Goal: Check status: Check status

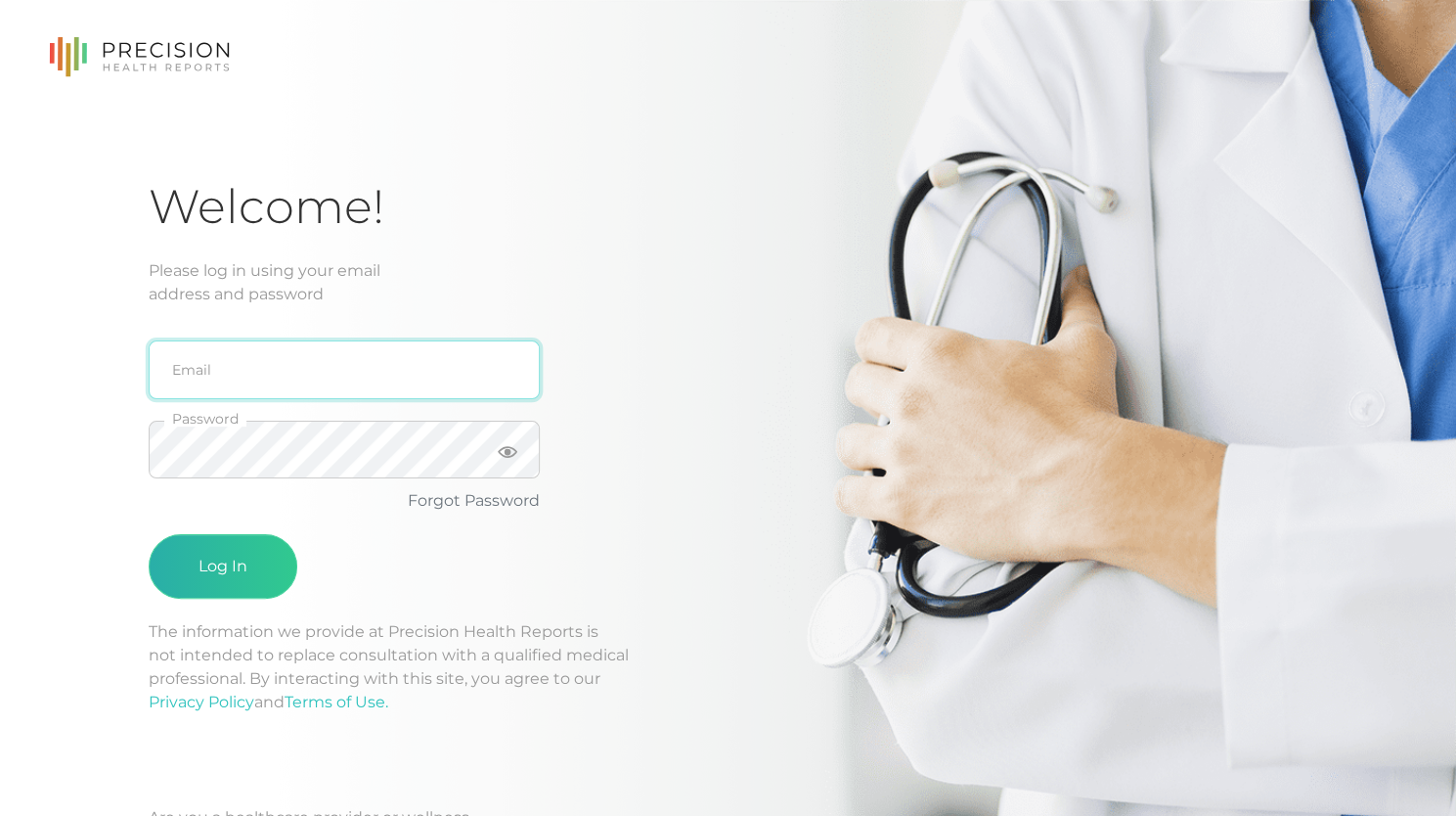
type input "[PERSON_NAME][EMAIL_ADDRESS][DOMAIN_NAME]"
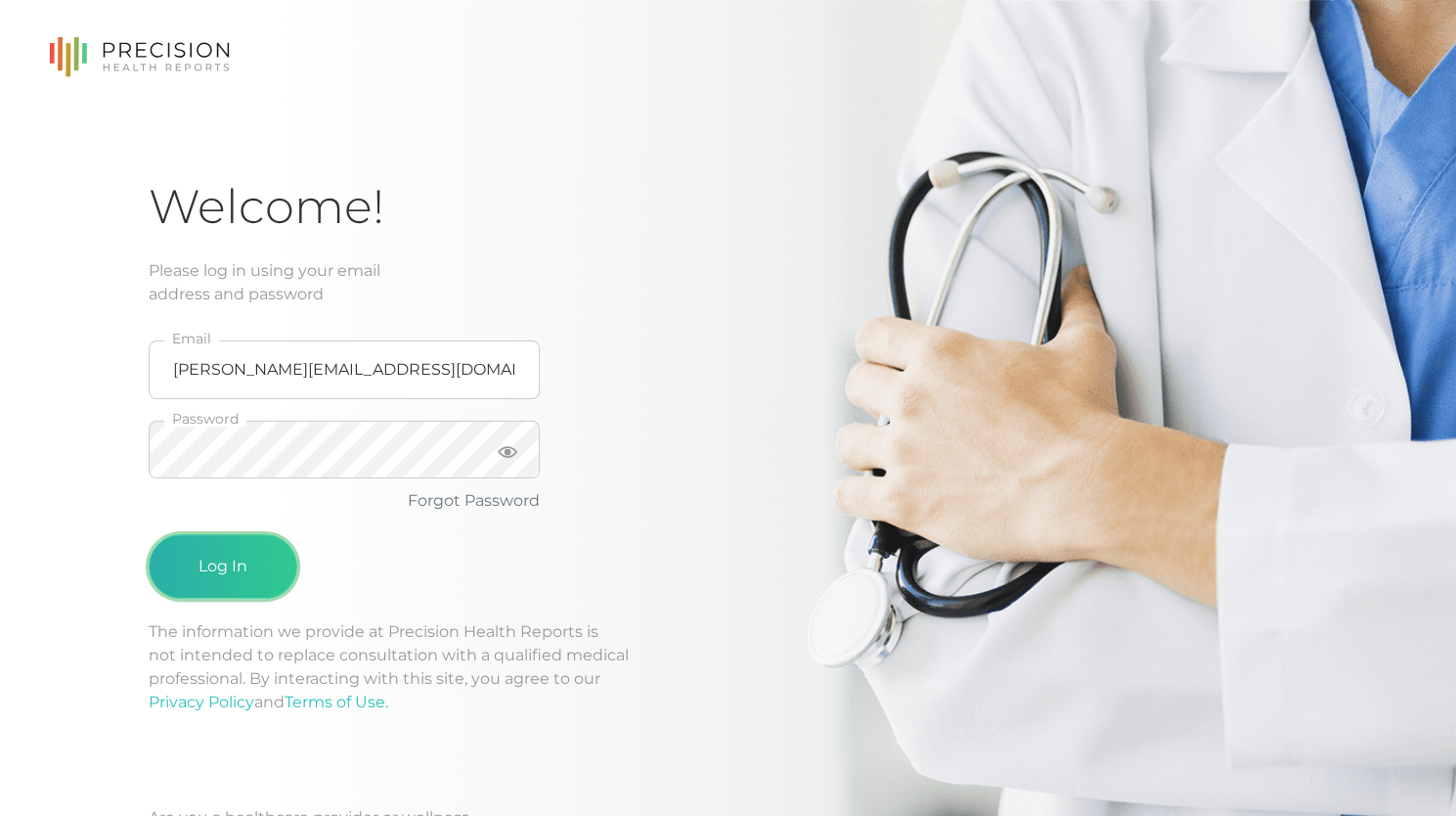
click at [237, 556] on button "Log In" at bounding box center [223, 566] width 149 height 64
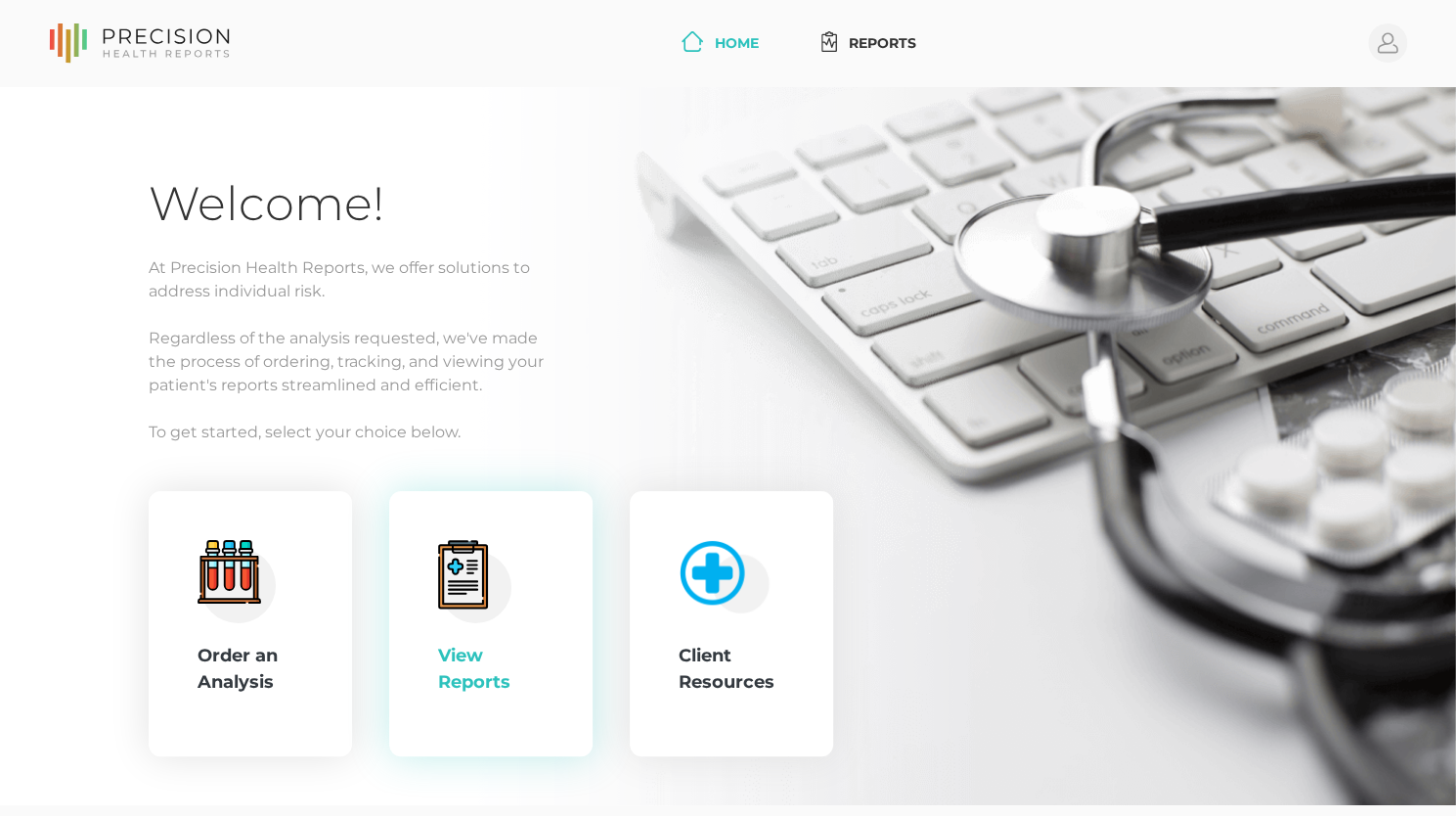
click at [536, 577] on div "View Reports" at bounding box center [491, 624] width 106 height 169
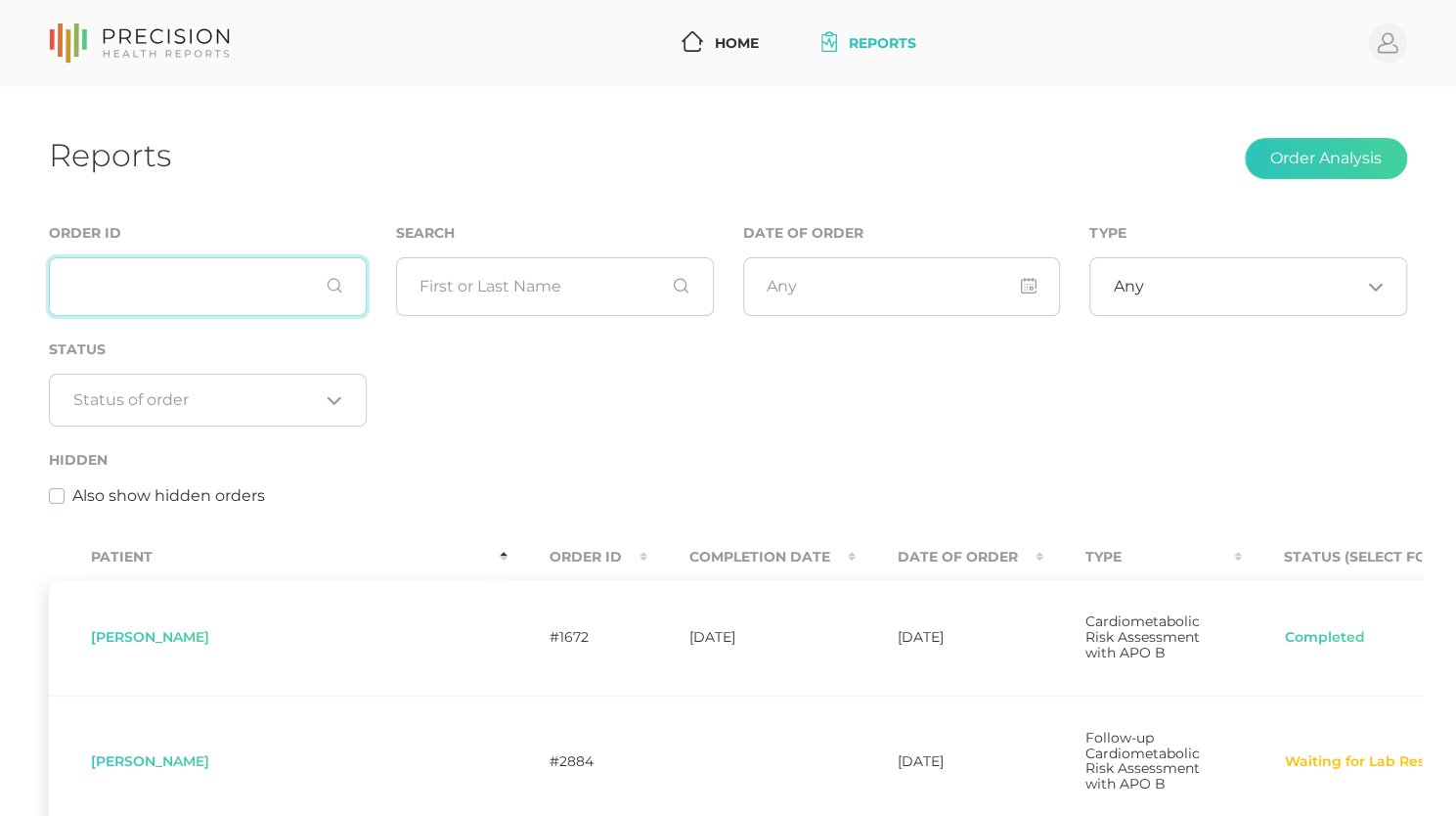
click at [253, 284] on input "text" at bounding box center [207, 286] width 318 height 58
click at [585, 285] on input "text" at bounding box center [554, 286] width 318 height 58
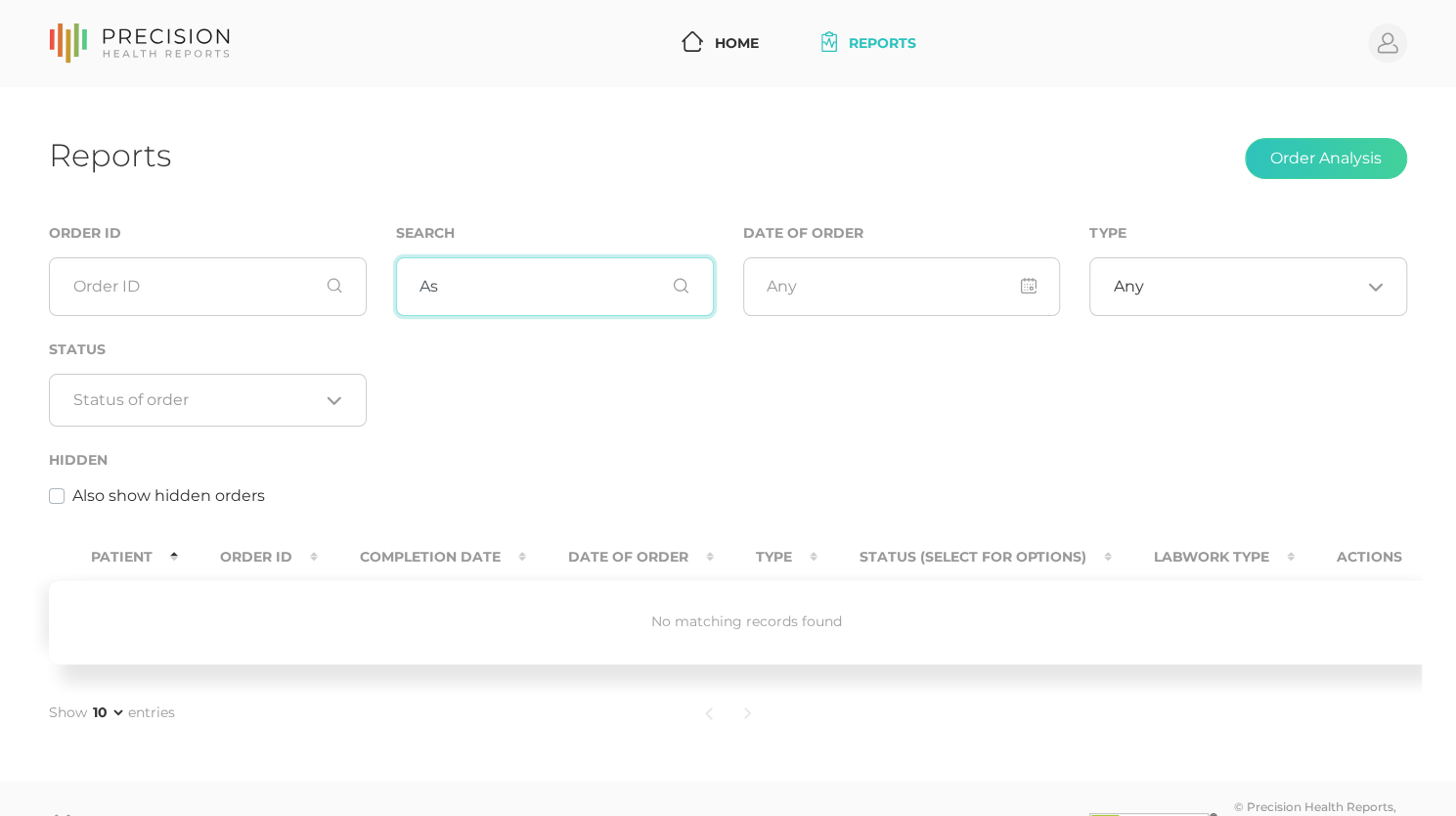
type input "A"
type input "C"
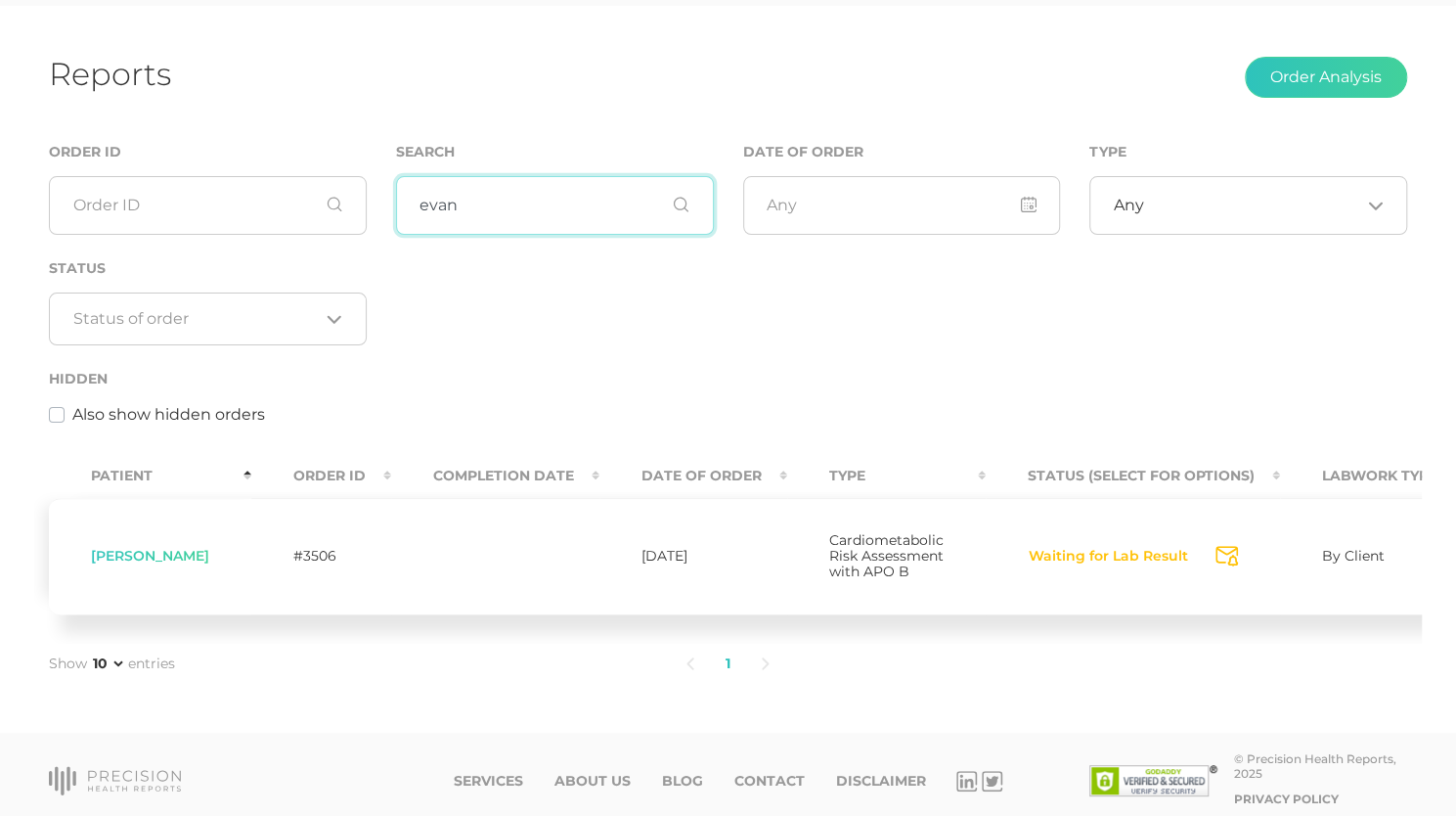
scroll to position [122, 0]
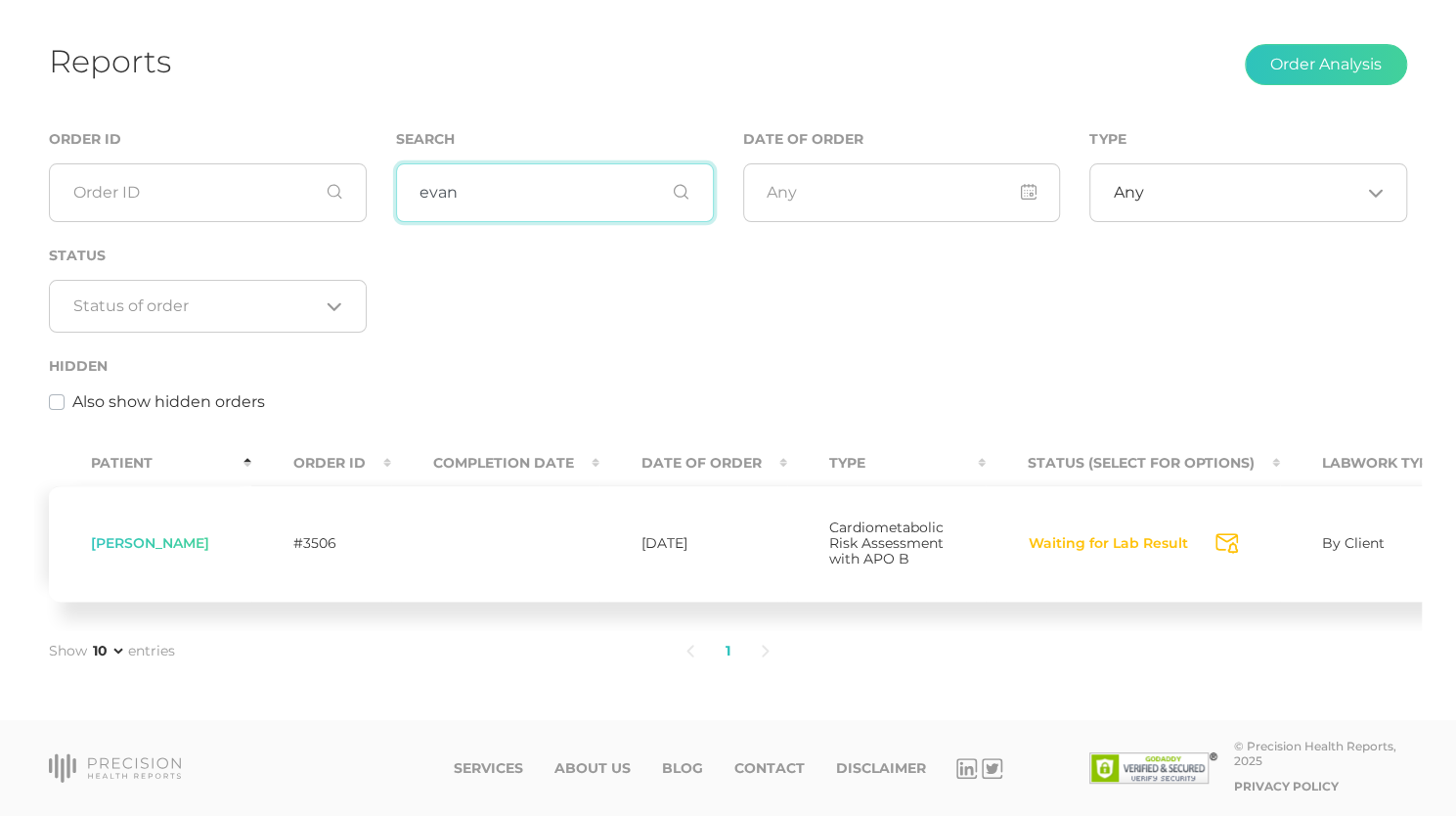
type input "evan"
drag, startPoint x: 935, startPoint y: 615, endPoint x: 1403, endPoint y: 623, distance: 468.1
click at [1403, 623] on div "Patient Order ID Completion Date Date Of Order Type Status (Select for Options)…" at bounding box center [728, 532] width 1388 height 195
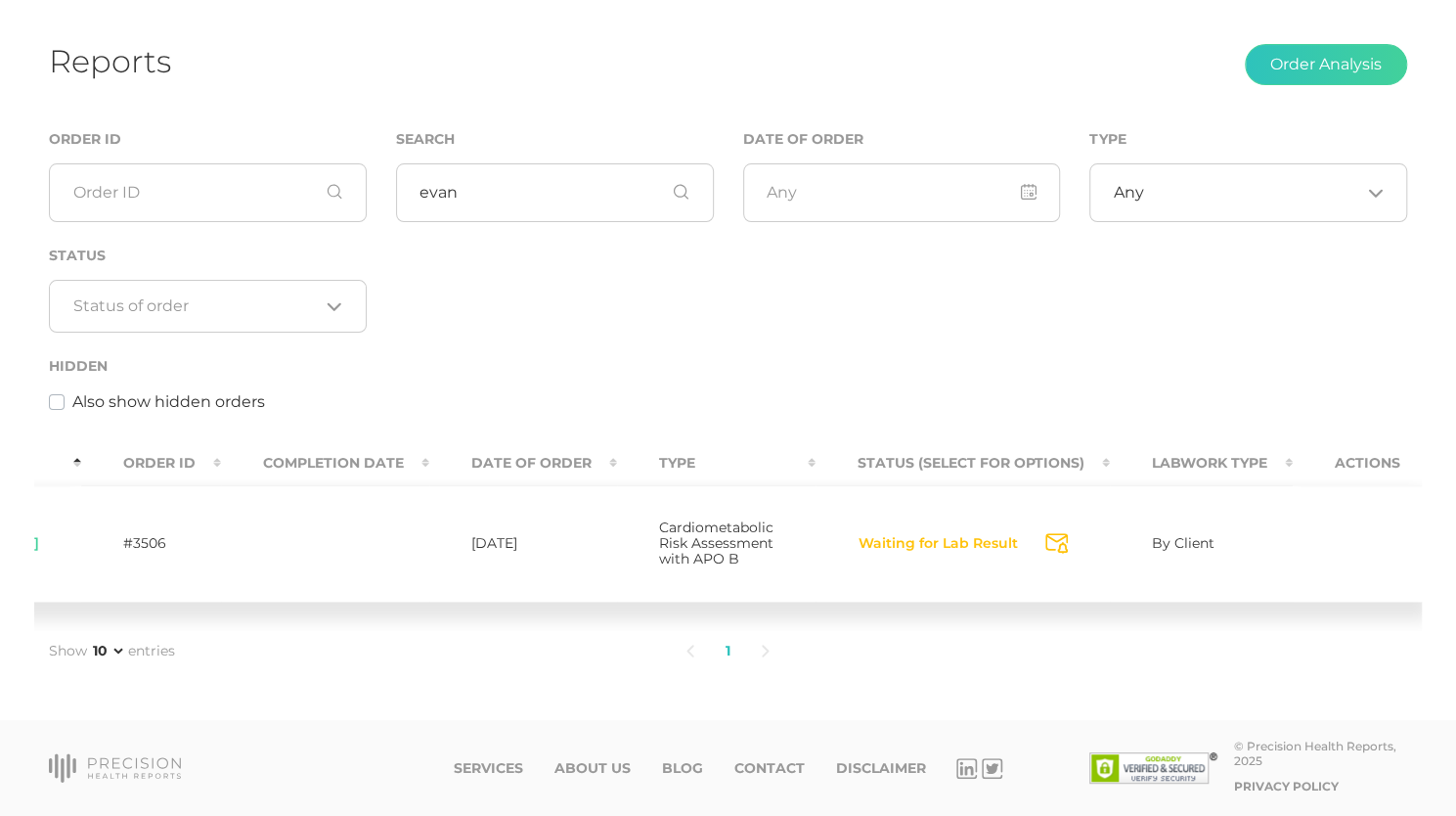
scroll to position [0, 0]
